Goal: Task Accomplishment & Management: Use online tool/utility

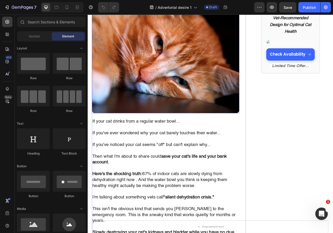
scroll to position [26, 0]
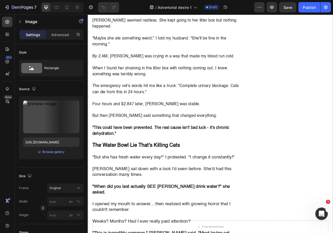
scroll to position [521, 0]
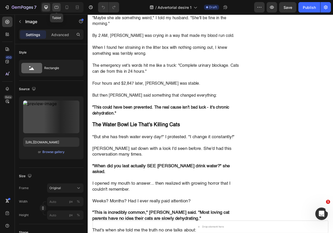
click at [60, 5] on div at bounding box center [56, 7] width 8 height 8
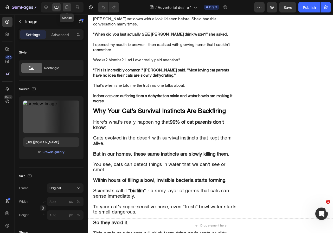
scroll to position [108, 0]
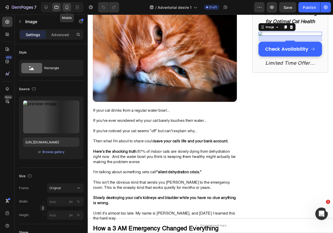
click at [67, 6] on icon at bounding box center [66, 7] width 5 height 5
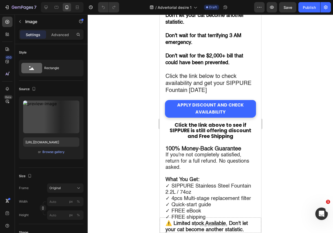
scroll to position [2671, 0]
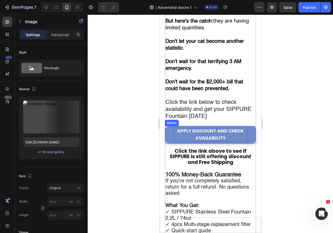
click at [208, 141] on strong "APPLY DISCOUNT AND CHECK AVAILABILITY" at bounding box center [210, 134] width 67 height 13
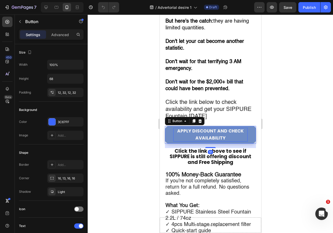
click at [242, 142] on p "APPLY DISCOUNT AND CHECK AVAILABILITY" at bounding box center [210, 135] width 74 height 14
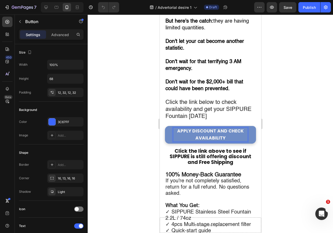
click at [249, 144] on link "APPLY DISCOUNT AND CHECK AVAILABILITY" at bounding box center [210, 135] width 91 height 18
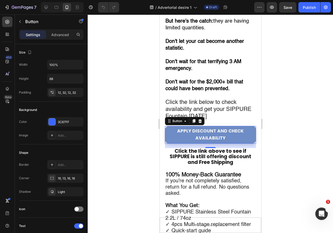
click at [249, 144] on link "APPLY DISCOUNT AND CHECK AVAILABILITY" at bounding box center [210, 135] width 91 height 18
click at [227, 142] on p "APPLY DISCOUNT AND CHECK AVAILABILITY" at bounding box center [210, 135] width 74 height 14
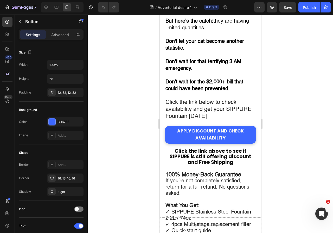
click at [278, 153] on div at bounding box center [210, 124] width 245 height 219
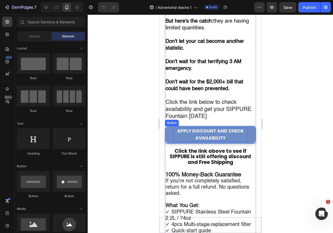
click at [239, 142] on p "APPLY DISCOUNT AND CHECK AVAILABILITY" at bounding box center [210, 135] width 74 height 14
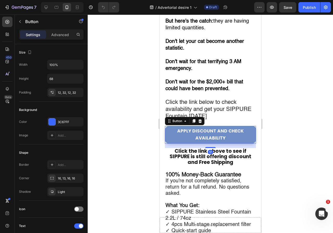
click at [249, 144] on link "APPLY DISCOUNT AND CHECK AVAILABILITY" at bounding box center [210, 135] width 91 height 18
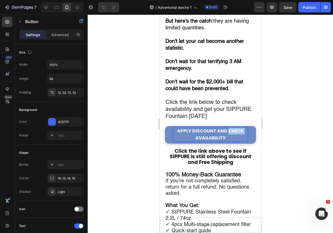
click at [227, 141] on strong "APPLY DISCOUNT AND CHECK AVAILABILITY" at bounding box center [210, 134] width 67 height 13
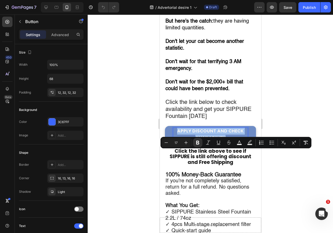
click at [227, 141] on strong "APPLY DISCOUNT AND CHECK AVAILABILITY" at bounding box center [210, 134] width 67 height 13
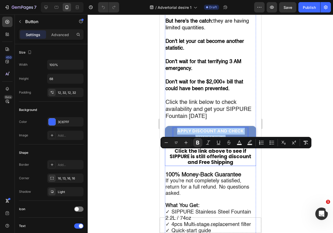
click at [291, 160] on div at bounding box center [210, 124] width 245 height 219
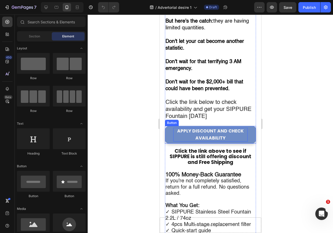
click at [252, 144] on link "APPLY DISCOUNT AND CHECK AVAILABILITY" at bounding box center [210, 135] width 91 height 18
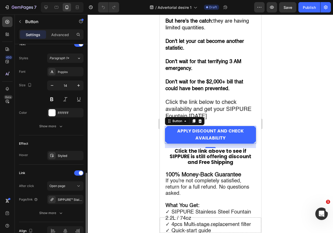
scroll to position [208, 0]
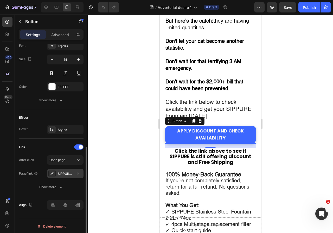
click at [53, 172] on icon at bounding box center [52, 174] width 4 height 4
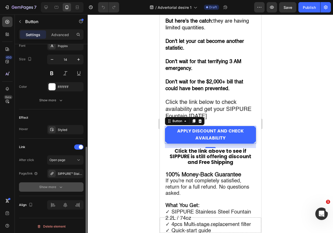
click at [61, 185] on icon "button" at bounding box center [60, 187] width 5 height 5
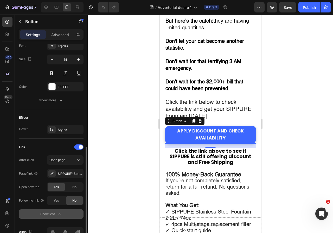
click at [280, 153] on div at bounding box center [210, 124] width 245 height 219
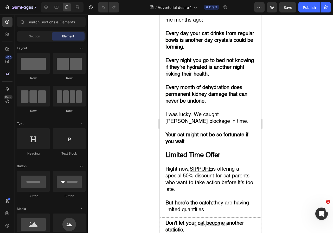
scroll to position [2541, 0]
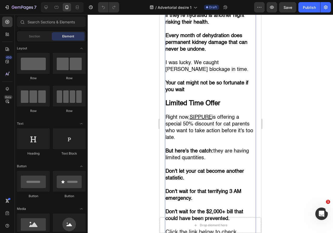
click at [196, 120] on u "SIPPURE" at bounding box center [200, 117] width 22 height 5
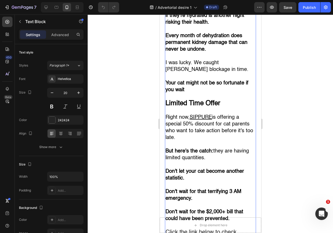
click at [196, 120] on u "SIPPURE" at bounding box center [200, 117] width 22 height 5
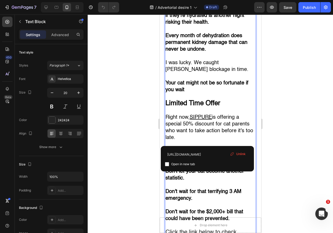
click at [192, 163] on span "Open in new tab" at bounding box center [183, 164] width 24 height 6
checkbox input "true"
click at [316, 113] on div at bounding box center [210, 124] width 245 height 219
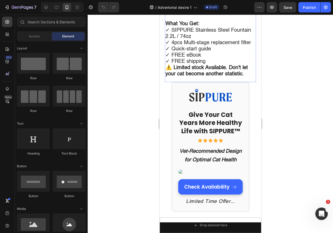
scroll to position [2957, 0]
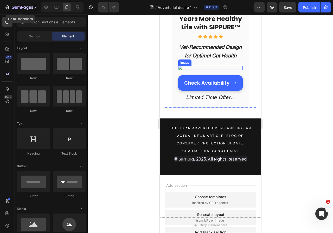
click at [183, 70] on img at bounding box center [210, 68] width 65 height 4
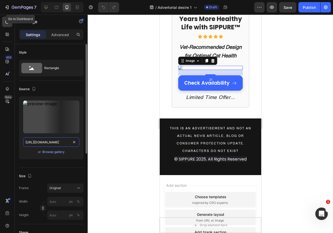
click at [45, 145] on input "[URL][DOMAIN_NAME]" at bounding box center [51, 142] width 56 height 9
paste input "56258f52-8678-4c40-8f4c-5679ed104e0f_1.jpg?v=1754997627"
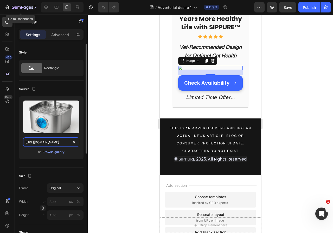
scroll to position [0, 130]
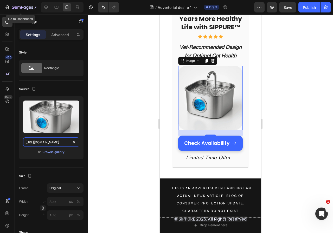
type input "[URL][DOMAIN_NAME]"
click at [301, 116] on div at bounding box center [210, 124] width 245 height 219
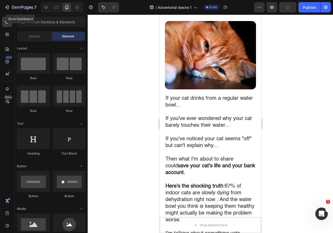
scroll to position [0, 0]
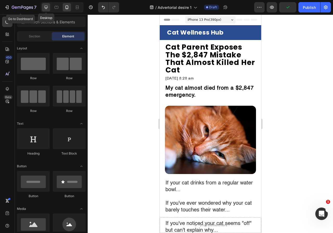
click at [48, 7] on icon at bounding box center [45, 7] width 5 height 5
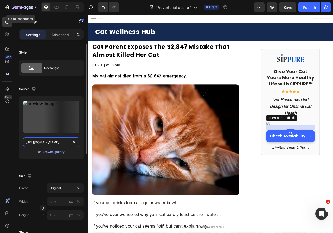
click at [44, 144] on input "[URL][DOMAIN_NAME]" at bounding box center [51, 142] width 56 height 9
paste input "56258f52-8678-4c40-8f4c-5679ed104e0f_1.jpg?v=1754997627"
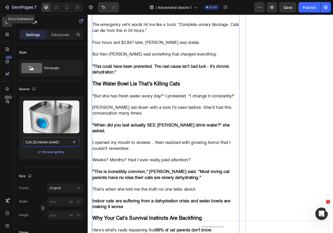
scroll to position [729, 0]
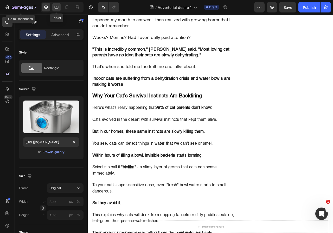
click at [58, 8] on icon at bounding box center [56, 7] width 5 height 5
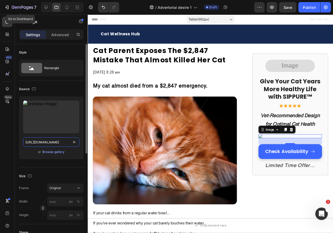
click at [40, 143] on input "[URL][DOMAIN_NAME]" at bounding box center [51, 142] width 56 height 9
paste input "56258f52-8678-4c40-8f4c-5679ed104e0f_1.jpg?v=1754997627"
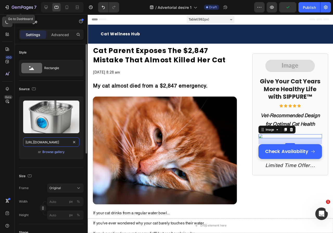
scroll to position [0, 130]
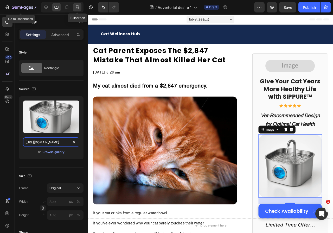
type input "[URL][DOMAIN_NAME]"
click at [75, 8] on icon at bounding box center [77, 7] width 5 height 5
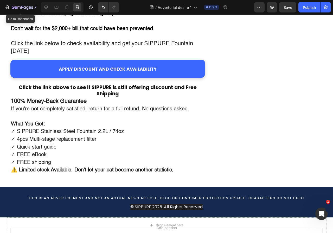
scroll to position [2134, 0]
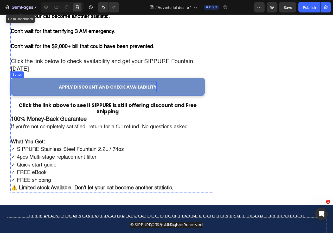
click at [173, 91] on link "APPLY DISCOUNT AND CHECK AVAILABILITY" at bounding box center [107, 87] width 195 height 18
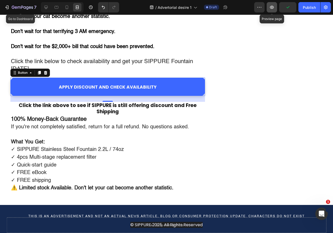
click at [275, 9] on button "button" at bounding box center [272, 7] width 10 height 10
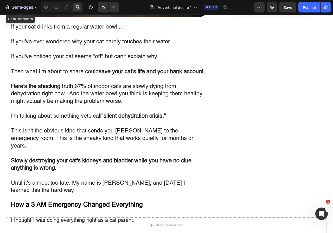
scroll to position [0, 0]
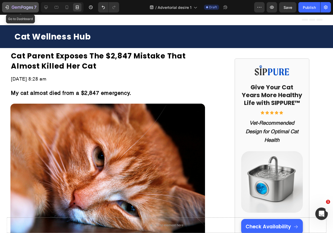
click at [4, 3] on button "7" at bounding box center [20, 7] width 37 height 10
